Goal: Task Accomplishment & Management: Manage account settings

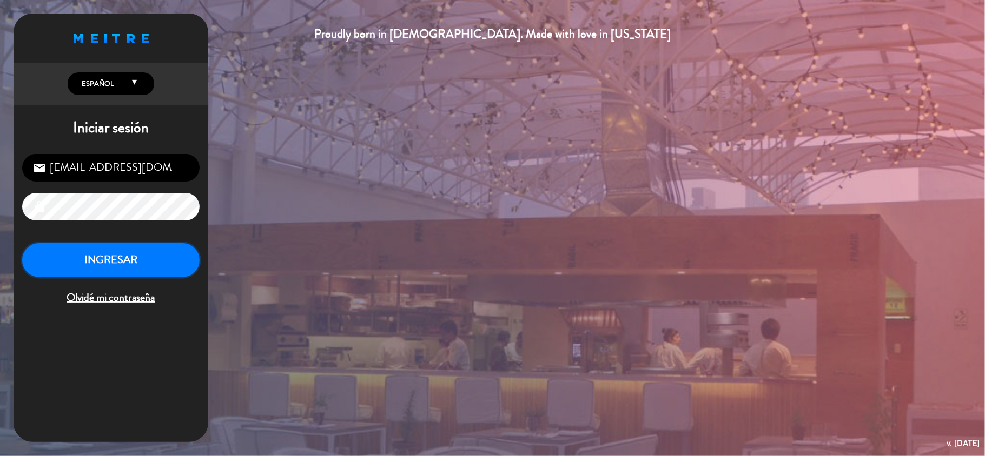
click at [150, 266] on button "INGRESAR" at bounding box center [110, 260] width 177 height 34
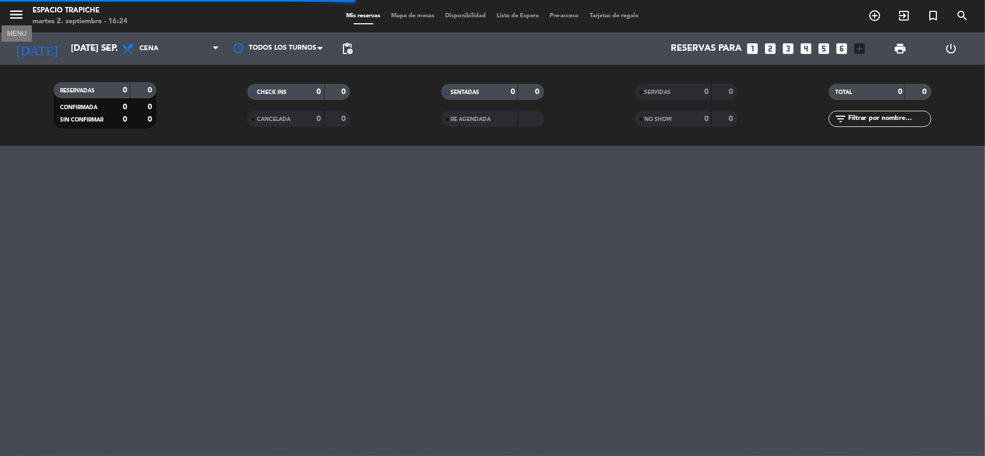
click at [23, 18] on icon "menu" at bounding box center [16, 14] width 16 height 16
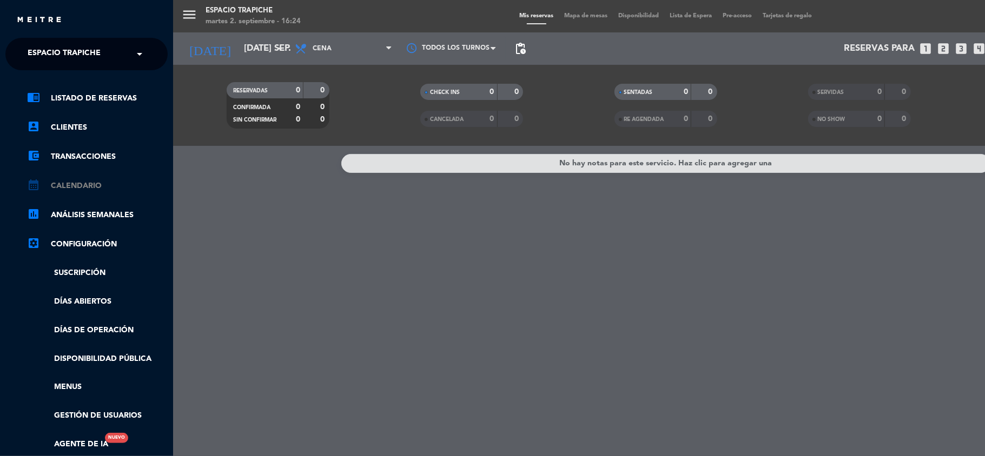
click at [74, 191] on link "calendar_month Calendario" at bounding box center [97, 186] width 141 height 13
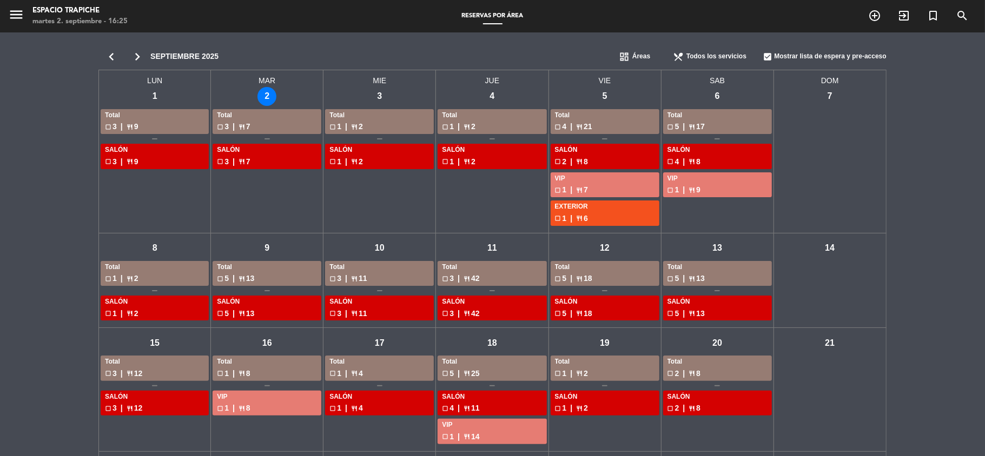
click at [25, 282] on div "chevron_left chevron_right septiembre 2025 dashboard Áreas restaurant_menu Todo…" at bounding box center [492, 342] width 985 height 620
click at [0, 338] on div "chevron_left chevron_right septiembre 2025 dashboard Áreas restaurant_menu Todo…" at bounding box center [492, 342] width 985 height 620
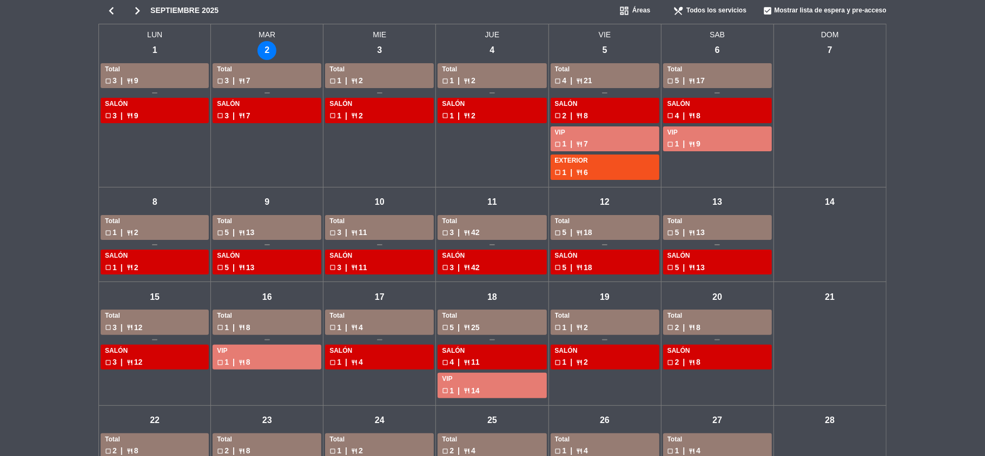
scroll to position [24, 0]
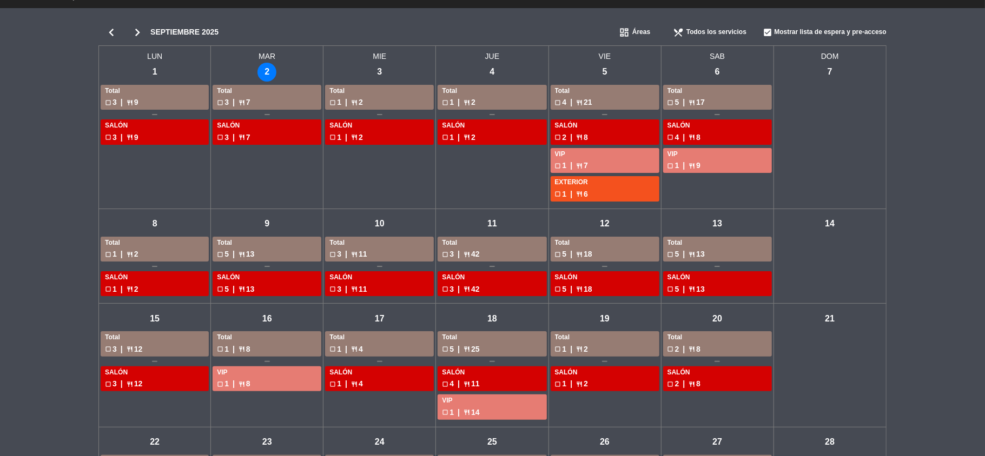
click at [137, 31] on icon "chevron_right" at bounding box center [137, 32] width 26 height 15
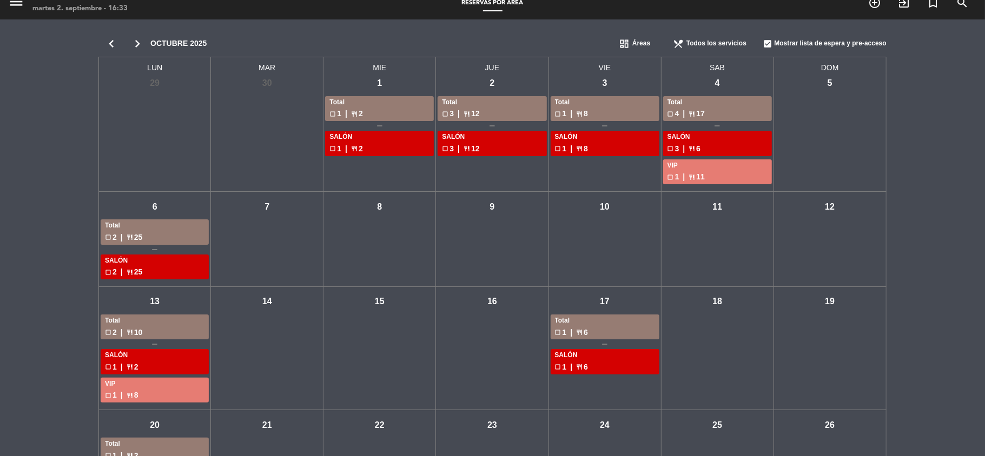
scroll to position [0, 0]
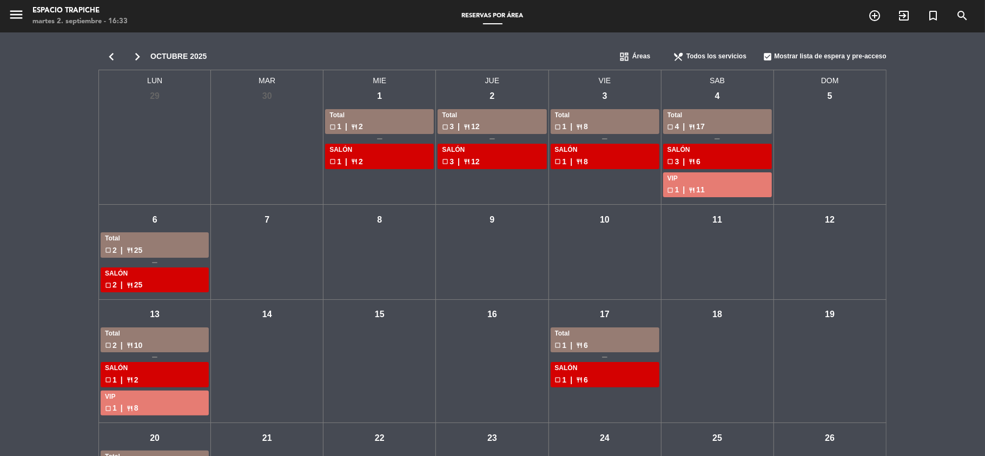
click at [139, 59] on icon "chevron_right" at bounding box center [137, 56] width 26 height 15
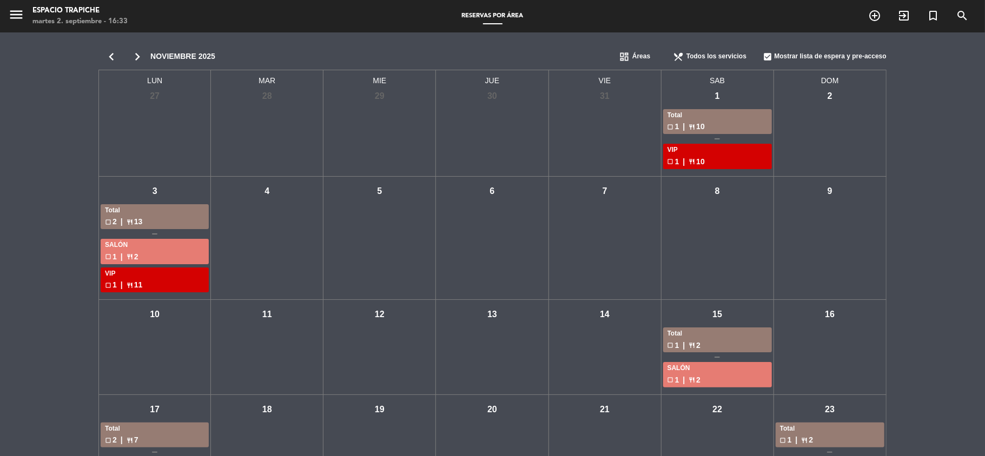
click at [24, 159] on div "chevron_left chevron_right noviembre 2025 dashboard Áreas restaurant_menu Todos…" at bounding box center [492, 314] width 985 height 564
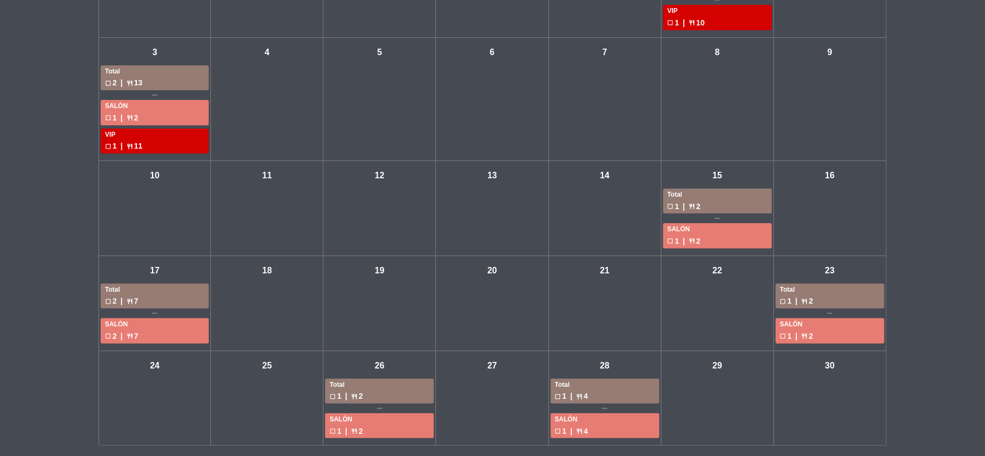
scroll to position [141, 0]
click at [150, 297] on div "check_box_outline_blank 2 | restaurant 7" at bounding box center [155, 301] width 100 height 12
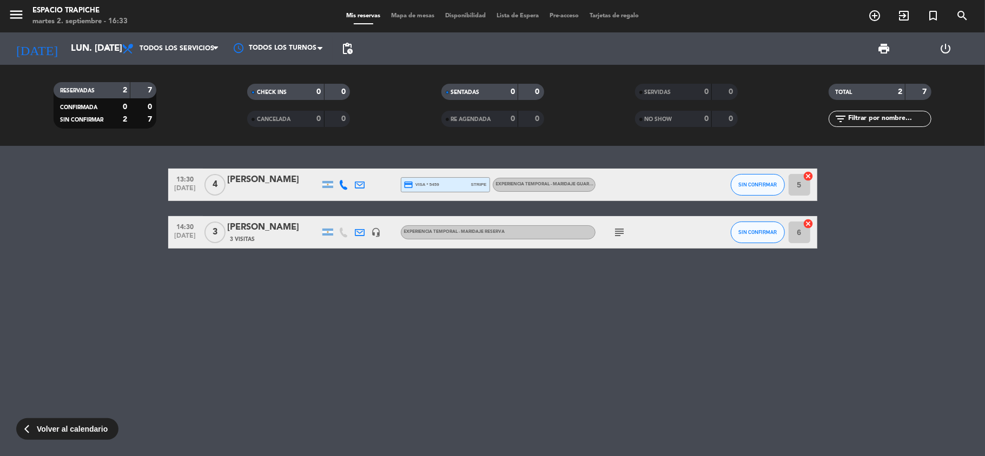
click at [83, 433] on span "Volver al calendario" at bounding box center [72, 429] width 71 height 12
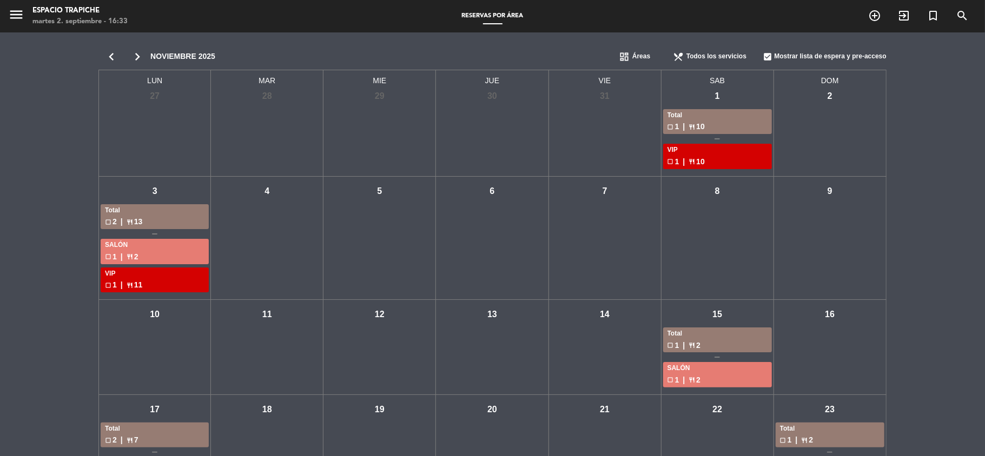
click at [131, 53] on icon "chevron_right" at bounding box center [137, 56] width 26 height 15
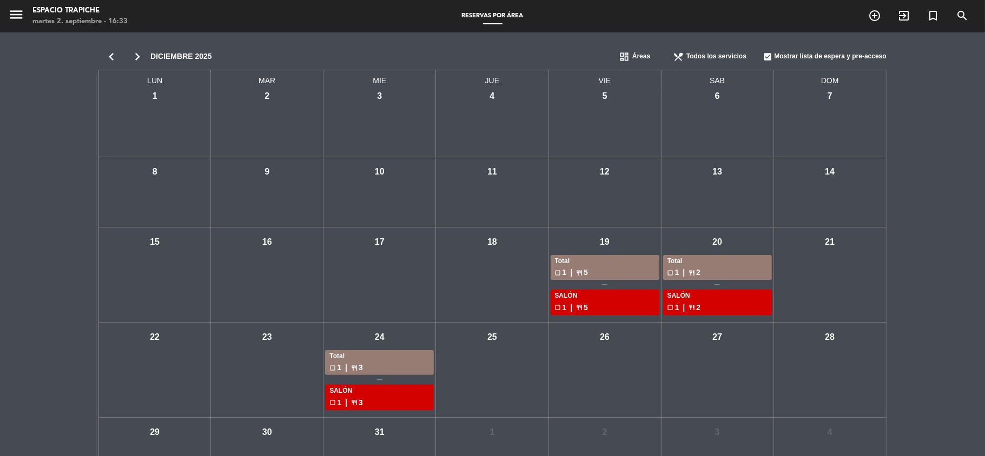
click at [52, 136] on div "chevron_left chevron_right diciembre 2025 dashboard Áreas restaurant_menu Todos…" at bounding box center [492, 265] width 985 height 467
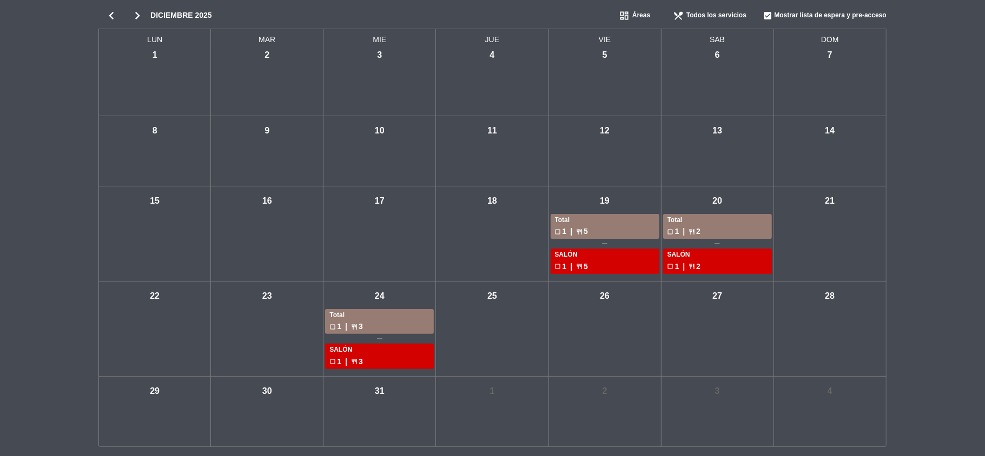
scroll to position [42, 0]
click at [0, 202] on div "chevron_left chevron_right diciembre 2025 dashboard Áreas restaurant_menu Todos…" at bounding box center [492, 223] width 985 height 467
click at [26, 56] on div "chevron_left chevron_right diciembre 2025 dashboard Áreas restaurant_menu Todos…" at bounding box center [492, 223] width 985 height 467
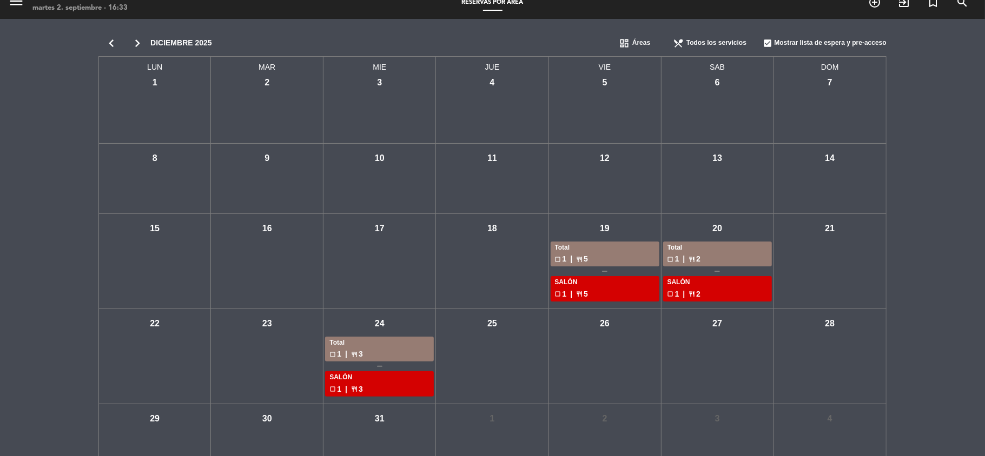
scroll to position [0, 0]
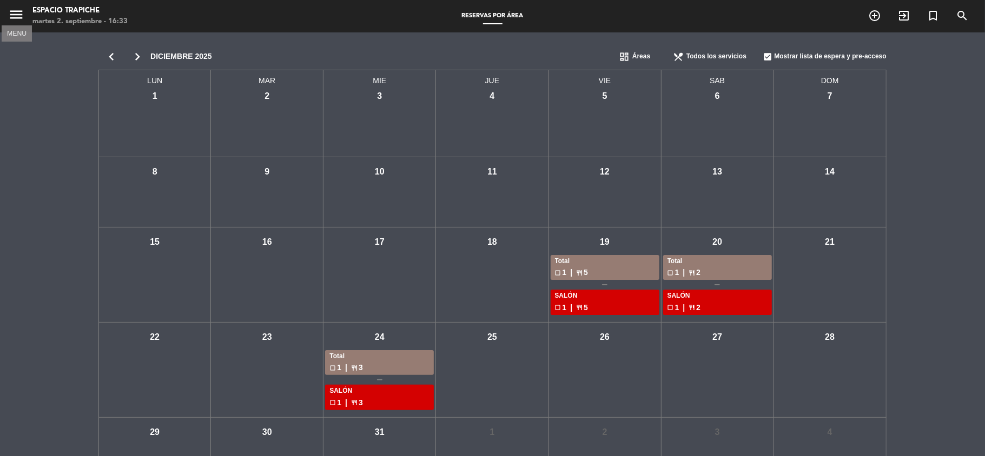
click at [14, 8] on icon "menu" at bounding box center [16, 14] width 16 height 16
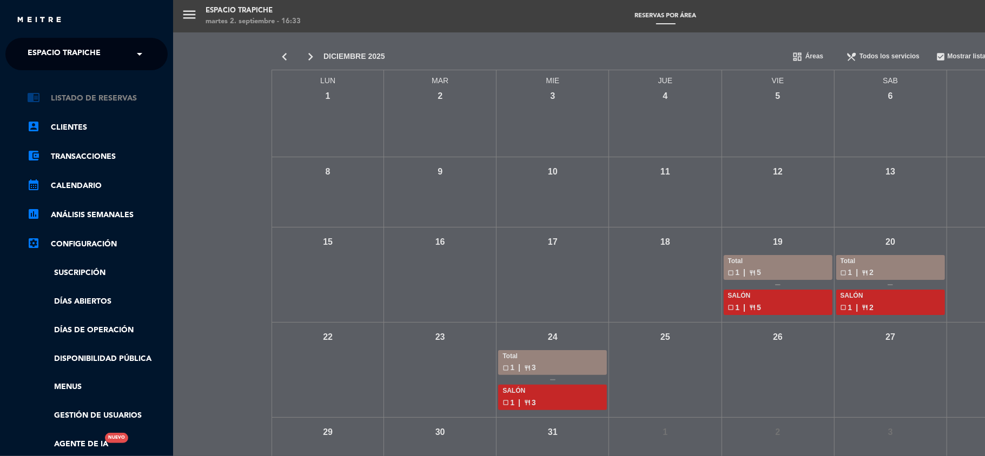
click at [88, 93] on link "chrome_reader_mode Listado de Reservas" at bounding box center [97, 98] width 141 height 13
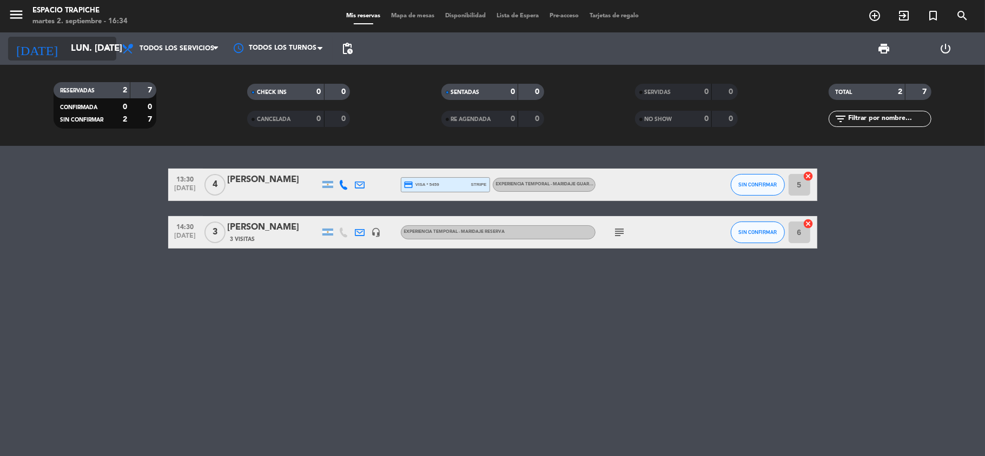
click at [80, 47] on input "lun. [DATE]" at bounding box center [123, 48] width 117 height 21
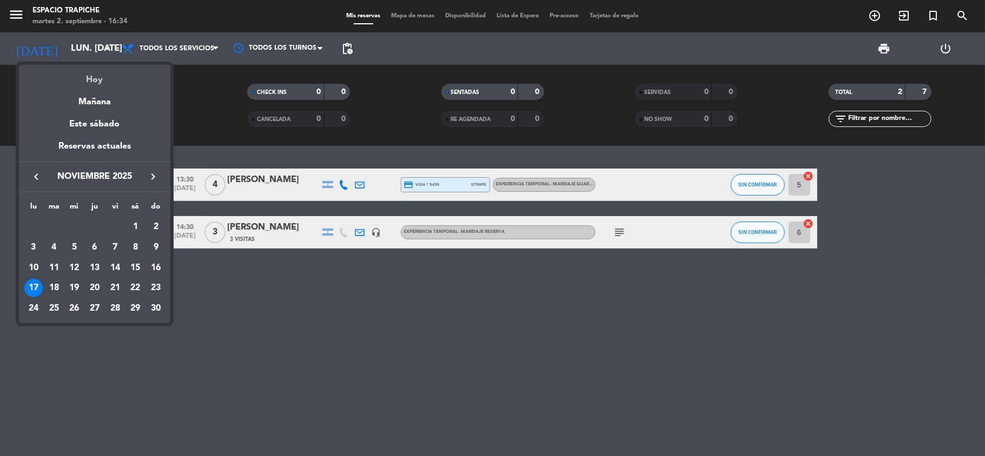
click at [90, 76] on div "Hoy" at bounding box center [94, 76] width 151 height 22
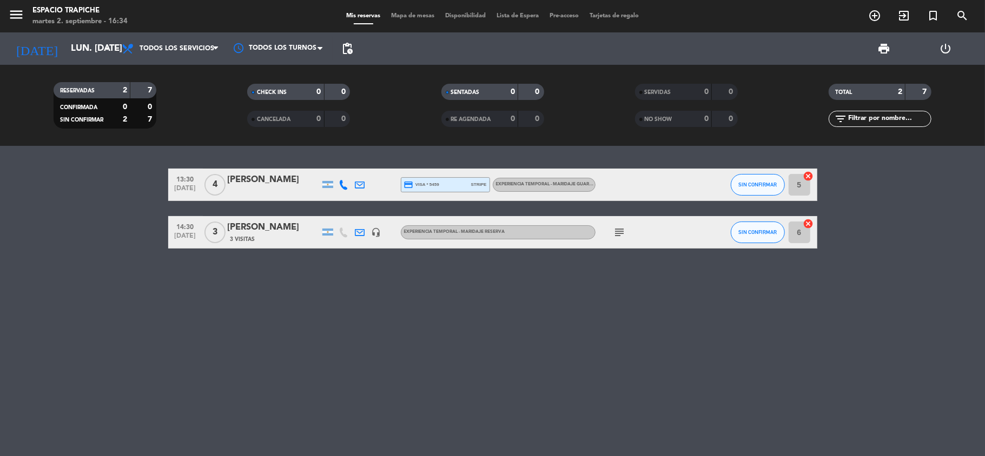
type input "[DATE] sep."
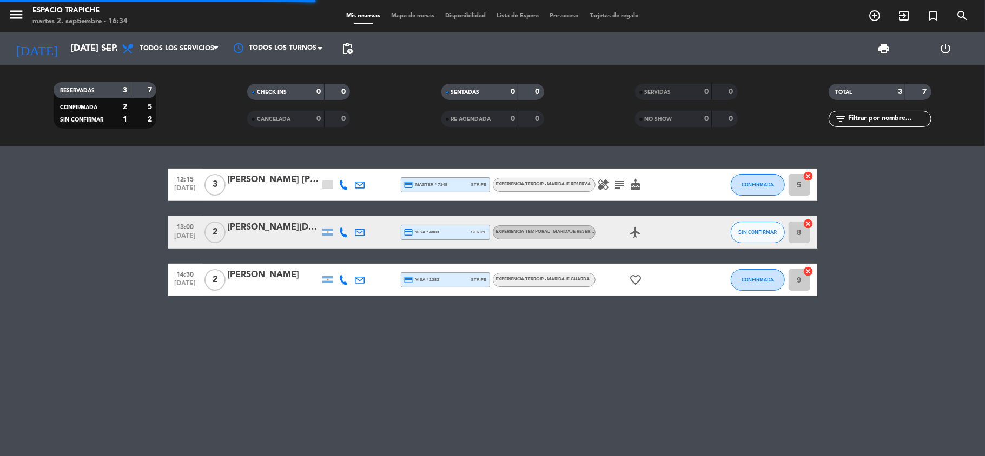
click at [85, 293] on bookings-row "12:15 [DATE] 3 [PERSON_NAME] [PERSON_NAME] credit_card master * 7148 stripe Exp…" at bounding box center [492, 233] width 985 height 128
